Goal: Information Seeking & Learning: Find specific fact

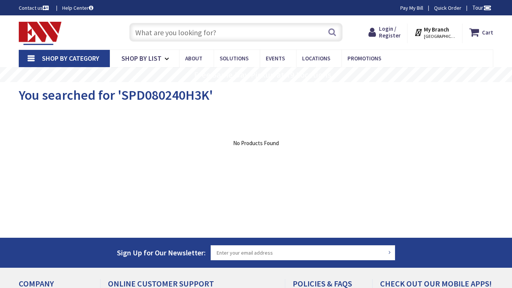
type input "Indian Grass Ct, Germantown, MD 20874, USA"
